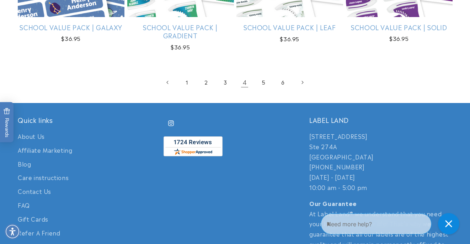
scroll to position [1564, 0]
